Goal: Transaction & Acquisition: Purchase product/service

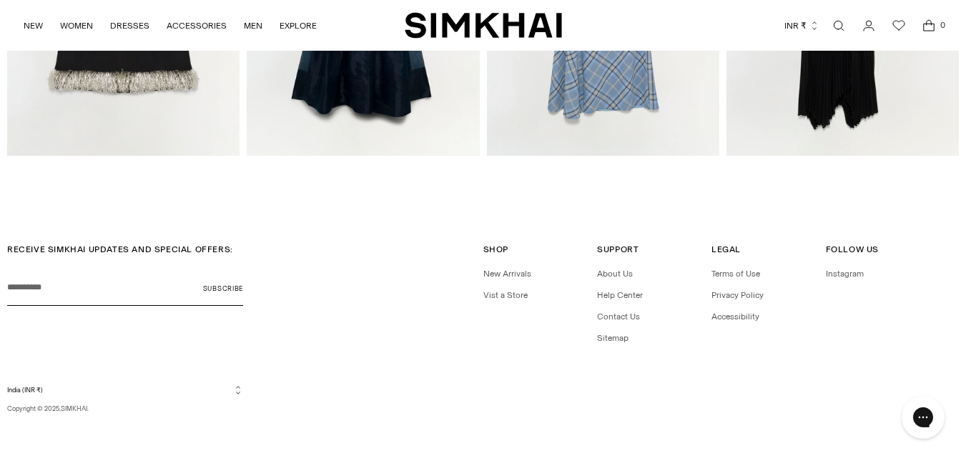
scroll to position [1433, 0]
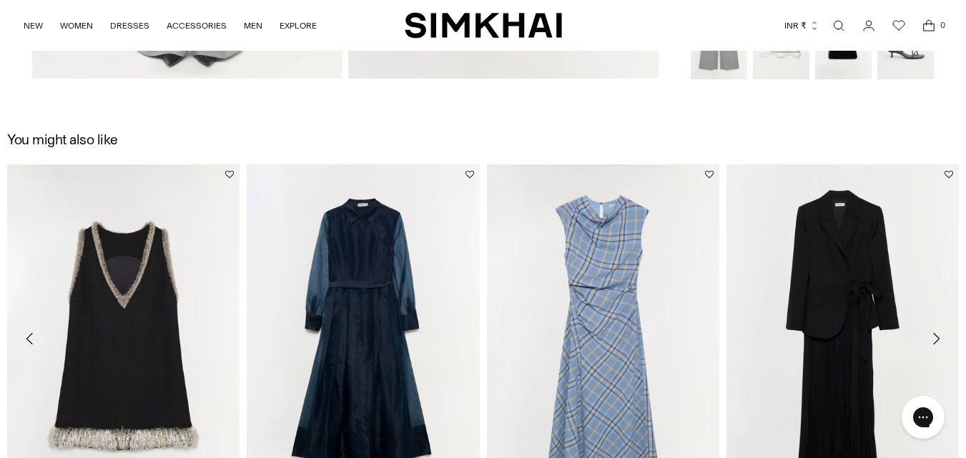
click at [0, 0] on img "Ambretta Dress" at bounding box center [0, 0] width 0 height 0
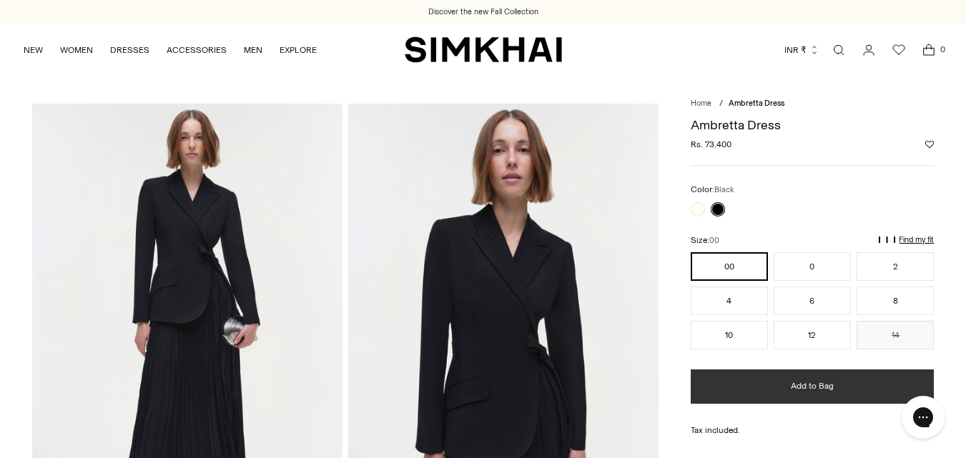
click at [808, 389] on span "Add to Bag" at bounding box center [812, 386] width 43 height 12
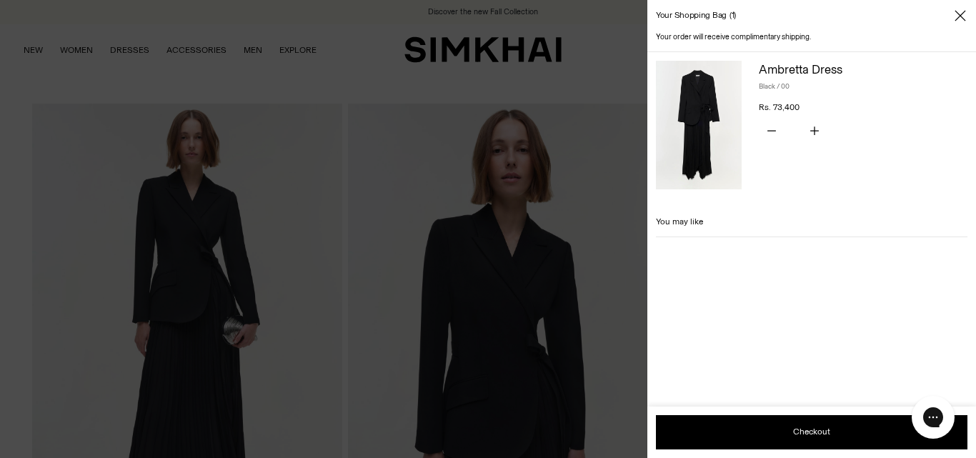
click at [550, 220] on div at bounding box center [488, 229] width 976 height 458
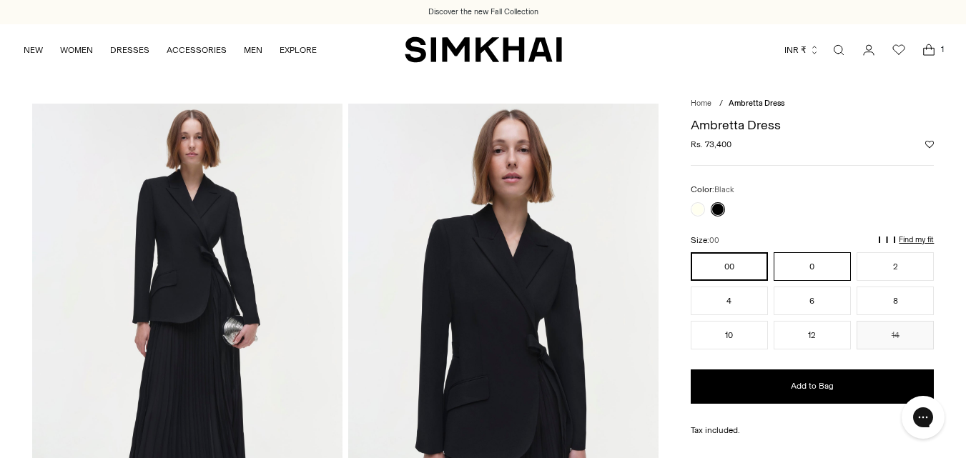
click at [818, 264] on button "0" at bounding box center [811, 266] width 77 height 29
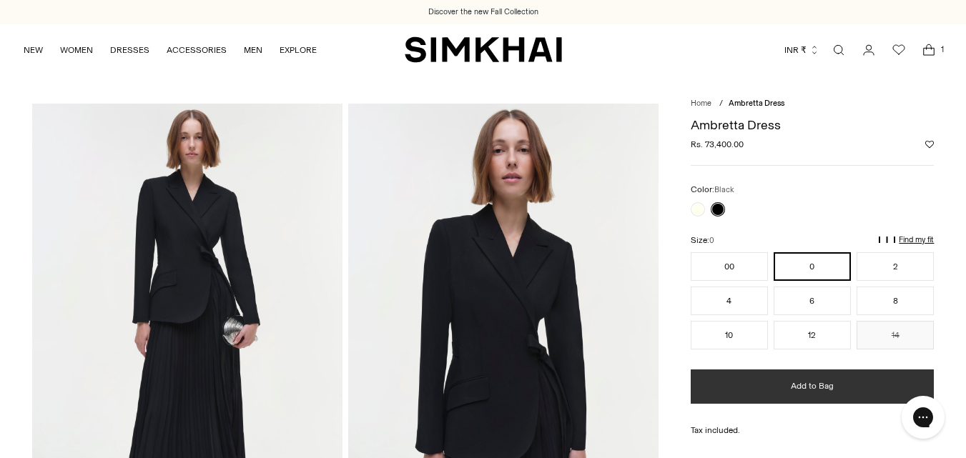
click at [802, 382] on span "Add to Bag" at bounding box center [812, 386] width 43 height 12
